Goal: Information Seeking & Learning: Learn about a topic

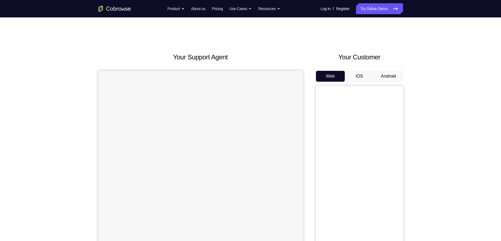
click at [386, 75] on button "Android" at bounding box center [388, 76] width 29 height 11
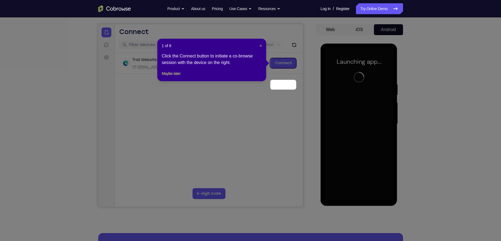
scroll to position [24, 0]
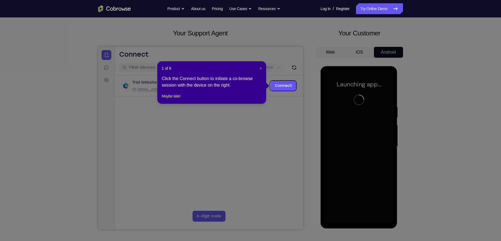
click at [260, 69] on span "×" at bounding box center [261, 68] width 2 height 4
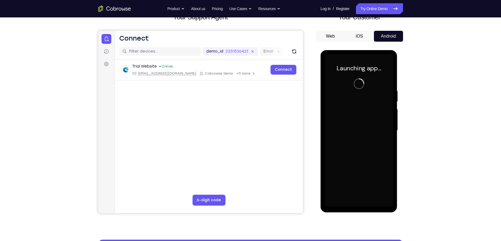
scroll to position [40, 0]
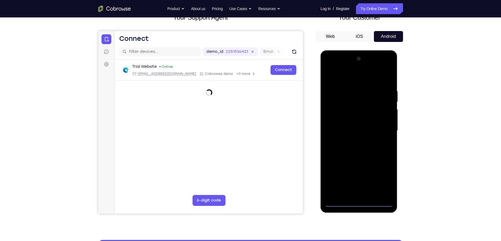
click at [359, 201] on div at bounding box center [359, 130] width 69 height 152
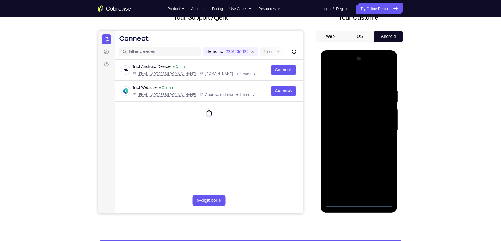
click at [382, 177] on div at bounding box center [359, 130] width 69 height 152
click at [342, 78] on div at bounding box center [359, 130] width 69 height 152
click at [380, 130] on div at bounding box center [359, 130] width 69 height 152
click at [354, 141] on div at bounding box center [359, 130] width 69 height 152
click at [348, 126] on div at bounding box center [359, 130] width 69 height 152
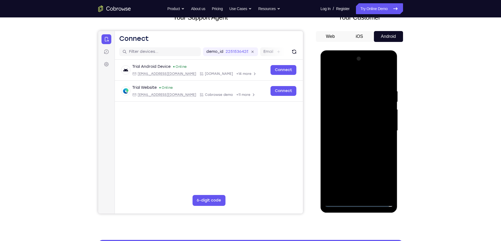
click at [348, 116] on div at bounding box center [359, 130] width 69 height 152
click at [356, 127] on div at bounding box center [359, 130] width 69 height 152
click at [356, 150] on div at bounding box center [359, 130] width 69 height 152
click at [361, 146] on div at bounding box center [359, 130] width 69 height 152
click at [345, 144] on div at bounding box center [359, 130] width 69 height 152
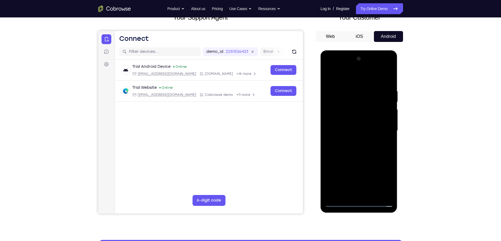
click at [345, 145] on div at bounding box center [359, 130] width 69 height 152
click at [351, 124] on div at bounding box center [359, 130] width 69 height 152
click at [351, 125] on div at bounding box center [359, 130] width 69 height 152
click at [352, 131] on div at bounding box center [359, 130] width 69 height 152
click at [358, 149] on div at bounding box center [359, 130] width 69 height 152
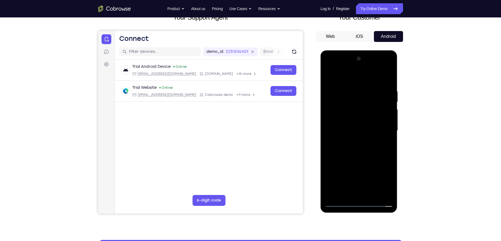
drag, startPoint x: 350, startPoint y: 79, endPoint x: 388, endPoint y: 78, distance: 37.6
click at [388, 78] on div at bounding box center [359, 130] width 69 height 152
click at [360, 146] on div at bounding box center [359, 130] width 69 height 152
click at [387, 138] on div at bounding box center [359, 130] width 69 height 152
click at [359, 156] on div at bounding box center [359, 130] width 69 height 152
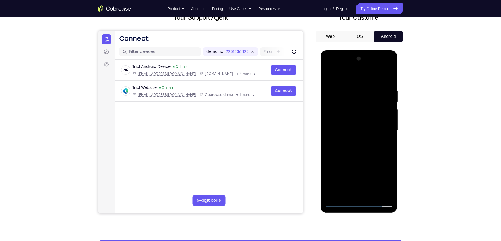
click at [351, 88] on div at bounding box center [359, 130] width 69 height 152
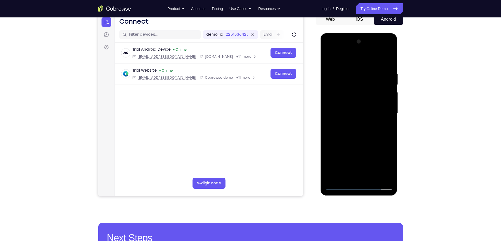
click at [380, 176] on div at bounding box center [359, 113] width 69 height 152
click at [389, 122] on div at bounding box center [359, 113] width 69 height 152
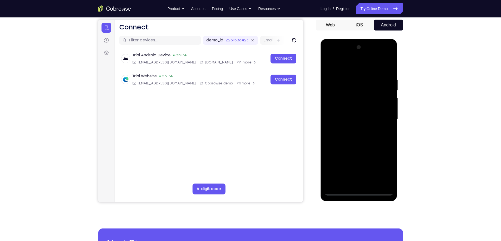
scroll to position [51, 0]
click at [383, 103] on div at bounding box center [359, 119] width 69 height 152
click at [388, 68] on div at bounding box center [359, 119] width 69 height 152
drag, startPoint x: 368, startPoint y: 151, endPoint x: 364, endPoint y: 112, distance: 38.8
click at [364, 112] on div at bounding box center [359, 119] width 69 height 152
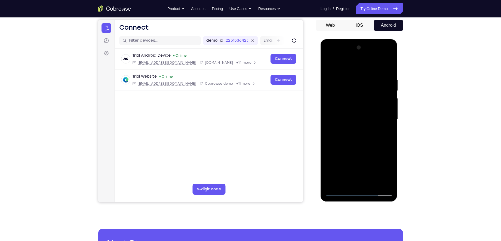
click at [370, 183] on div at bounding box center [359, 119] width 69 height 152
click at [360, 146] on div at bounding box center [359, 119] width 69 height 152
click at [340, 128] on div at bounding box center [359, 119] width 69 height 152
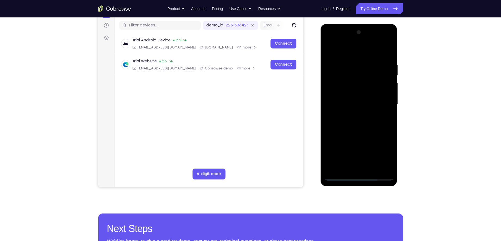
scroll to position [67, 0]
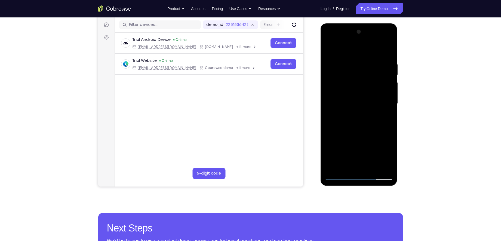
click at [340, 174] on div at bounding box center [359, 103] width 69 height 152
click at [338, 173] on div at bounding box center [359, 103] width 69 height 152
click at [339, 175] on div at bounding box center [359, 103] width 69 height 152
click at [340, 110] on div at bounding box center [359, 103] width 69 height 152
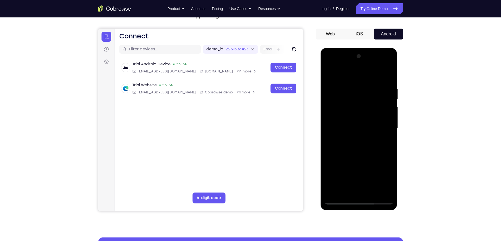
scroll to position [42, 0]
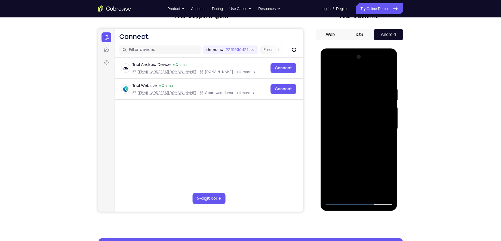
click at [338, 73] on div at bounding box center [359, 129] width 69 height 152
click at [334, 82] on div at bounding box center [359, 129] width 69 height 152
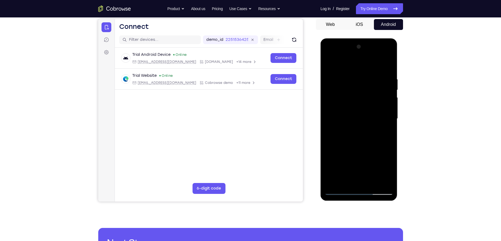
click at [379, 105] on div at bounding box center [359, 118] width 69 height 152
click at [380, 97] on div at bounding box center [359, 118] width 69 height 152
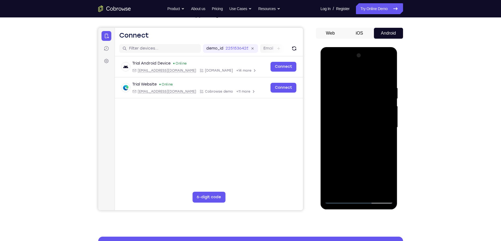
scroll to position [42, 0]
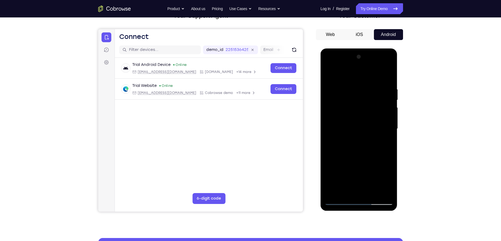
click at [389, 75] on div at bounding box center [359, 129] width 69 height 152
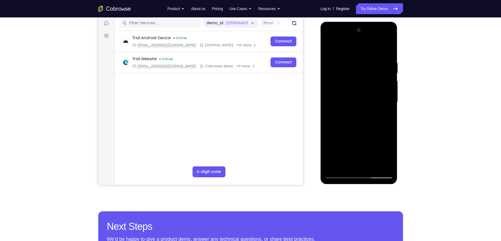
scroll to position [69, 0]
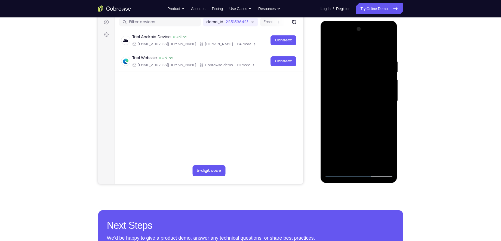
click at [340, 175] on div at bounding box center [359, 101] width 69 height 152
click at [339, 174] on div at bounding box center [359, 101] width 69 height 152
click at [338, 63] on div at bounding box center [359, 101] width 69 height 152
drag, startPoint x: 361, startPoint y: 135, endPoint x: 362, endPoint y: 104, distance: 31.0
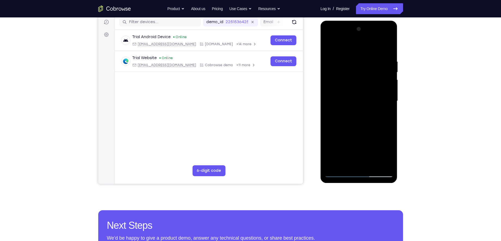
click at [362, 104] on div at bounding box center [359, 101] width 69 height 152
click at [336, 111] on div at bounding box center [359, 101] width 69 height 152
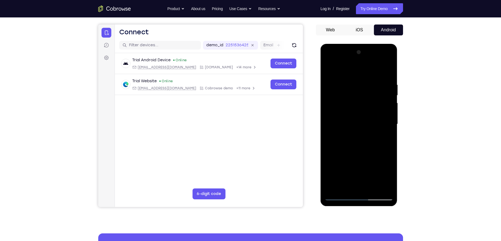
scroll to position [45, 0]
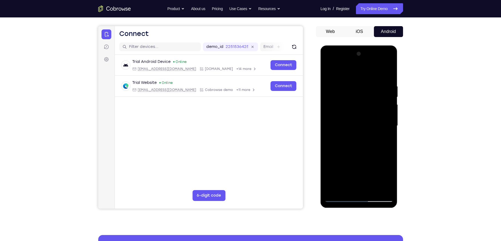
drag, startPoint x: 343, startPoint y: 108, endPoint x: 345, endPoint y: 139, distance: 31.3
click at [345, 139] on div at bounding box center [359, 126] width 69 height 152
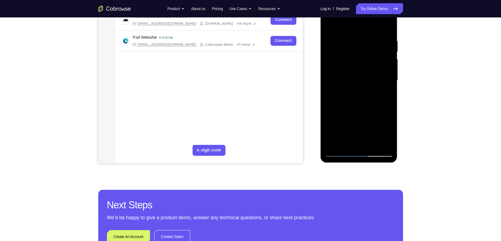
scroll to position [92, 0]
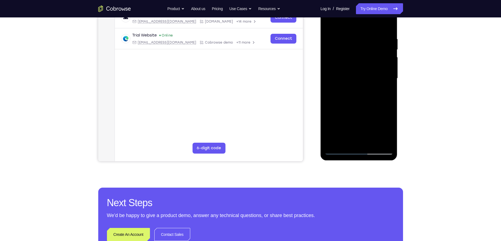
click at [339, 154] on div at bounding box center [359, 78] width 69 height 152
click at [355, 110] on div at bounding box center [359, 78] width 69 height 152
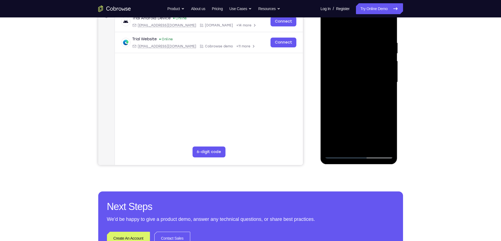
scroll to position [88, 0]
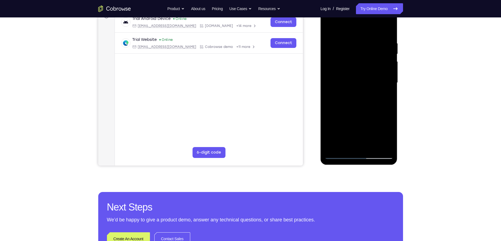
drag, startPoint x: 354, startPoint y: 119, endPoint x: 350, endPoint y: 67, distance: 52.7
click at [350, 67] on div at bounding box center [359, 83] width 69 height 152
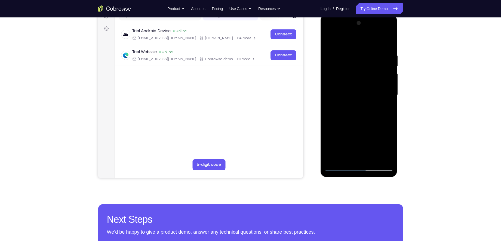
scroll to position [49, 0]
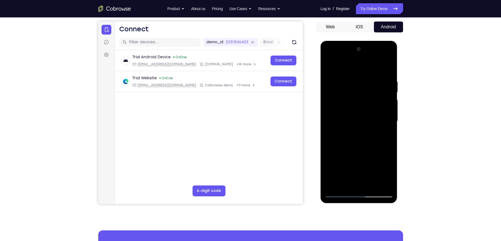
drag, startPoint x: 365, startPoint y: 144, endPoint x: 360, endPoint y: 85, distance: 59.3
click at [360, 85] on div at bounding box center [359, 121] width 69 height 152
drag, startPoint x: 366, startPoint y: 131, endPoint x: 363, endPoint y: 97, distance: 34.2
click at [363, 97] on div at bounding box center [359, 121] width 69 height 152
drag, startPoint x: 363, startPoint y: 97, endPoint x: 364, endPoint y: 94, distance: 3.0
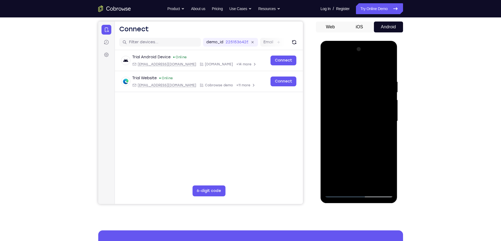
click at [364, 94] on div at bounding box center [359, 121] width 69 height 152
drag, startPoint x: 361, startPoint y: 167, endPoint x: 362, endPoint y: 106, distance: 61.2
click at [362, 106] on div at bounding box center [359, 121] width 69 height 152
drag, startPoint x: 354, startPoint y: 167, endPoint x: 363, endPoint y: 100, distance: 67.5
click at [363, 100] on div at bounding box center [359, 121] width 69 height 152
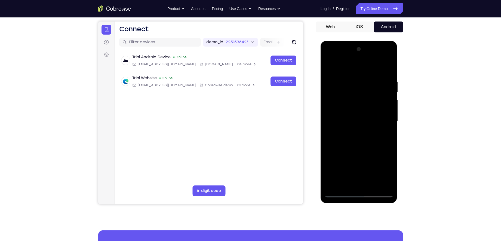
drag, startPoint x: 363, startPoint y: 141, endPoint x: 367, endPoint y: 86, distance: 55.7
click at [367, 86] on div at bounding box center [359, 121] width 69 height 152
drag, startPoint x: 358, startPoint y: 143, endPoint x: 370, endPoint y: 72, distance: 72.8
click at [370, 72] on div at bounding box center [359, 121] width 69 height 152
drag, startPoint x: 354, startPoint y: 137, endPoint x: 354, endPoint y: 93, distance: 44.6
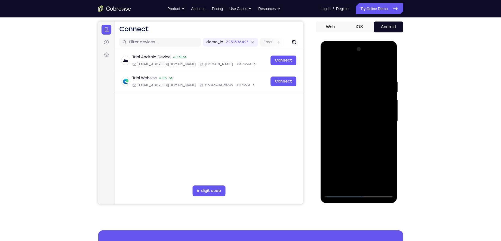
click at [354, 93] on div at bounding box center [359, 121] width 69 height 152
